Goal: Task Accomplishment & Management: Use online tool/utility

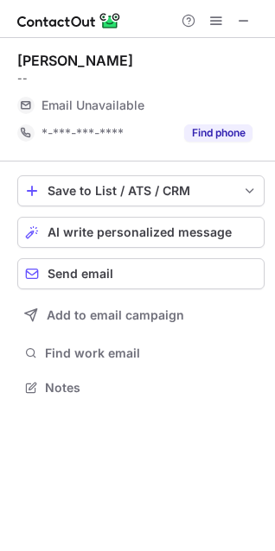
scroll to position [376, 275]
drag, startPoint x: 241, startPoint y: 15, endPoint x: 224, endPoint y: 16, distance: 17.3
click at [241, 16] on span at bounding box center [244, 21] width 14 height 14
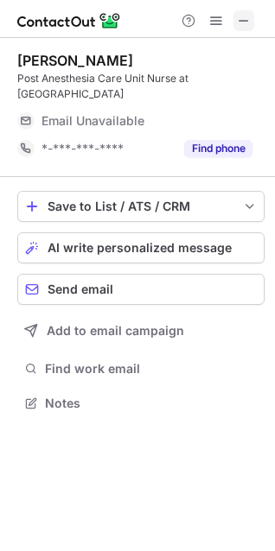
click at [245, 19] on span at bounding box center [244, 21] width 14 height 14
drag, startPoint x: 242, startPoint y: 21, endPoint x: 202, endPoint y: 22, distance: 39.8
click at [243, 21] on span at bounding box center [244, 21] width 14 height 14
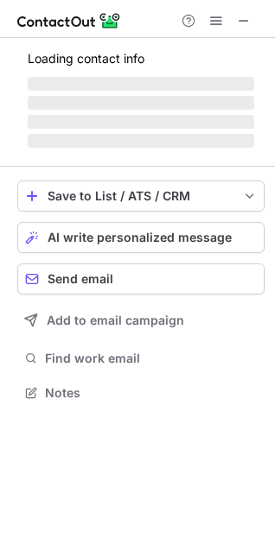
scroll to position [376, 275]
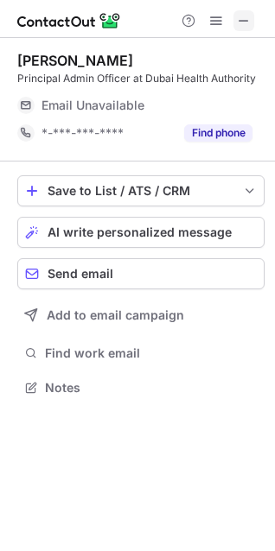
click at [246, 18] on span at bounding box center [244, 21] width 14 height 14
